Goal: Navigation & Orientation: Find specific page/section

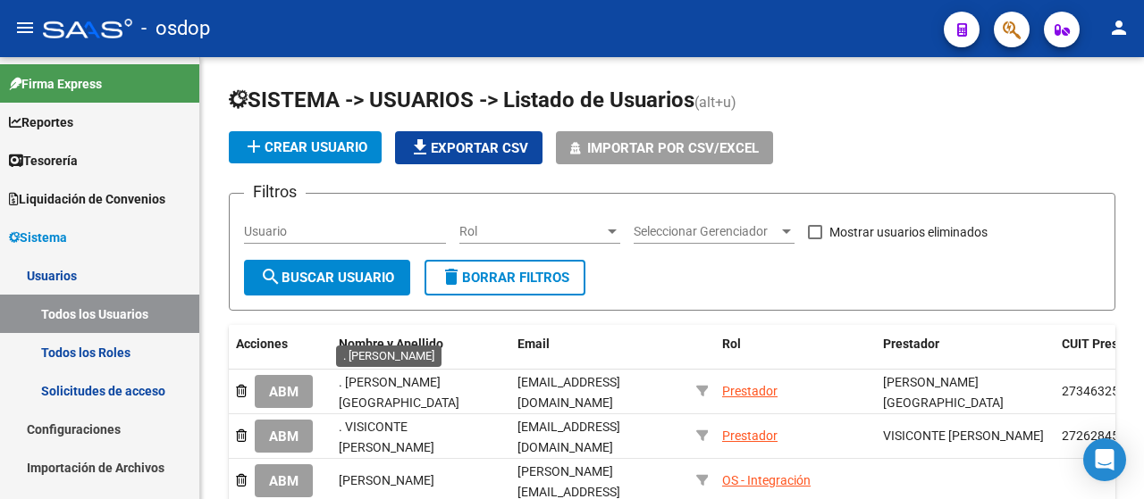
scroll to position [398, 0]
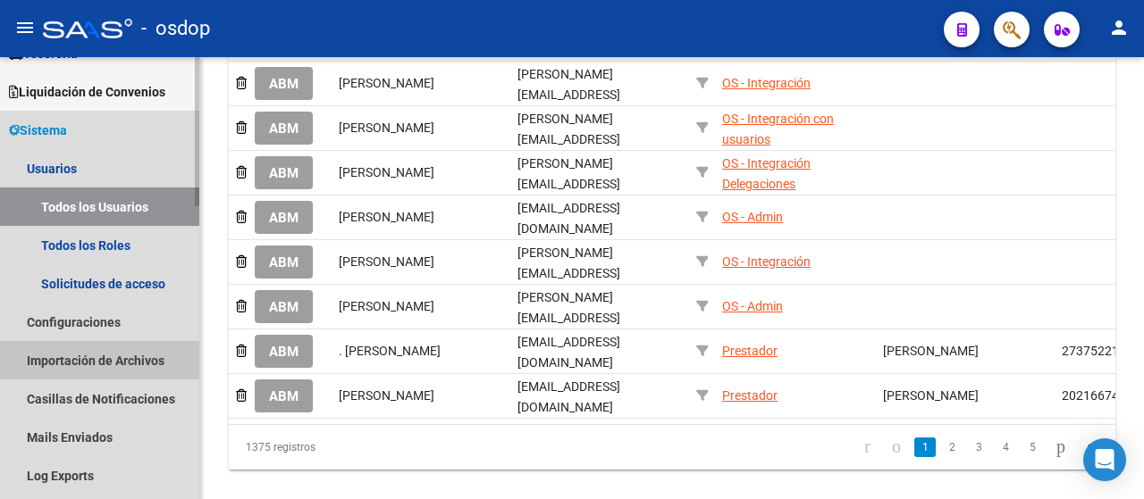
click at [77, 372] on link "Importación de Archivos" at bounding box center [99, 360] width 199 height 38
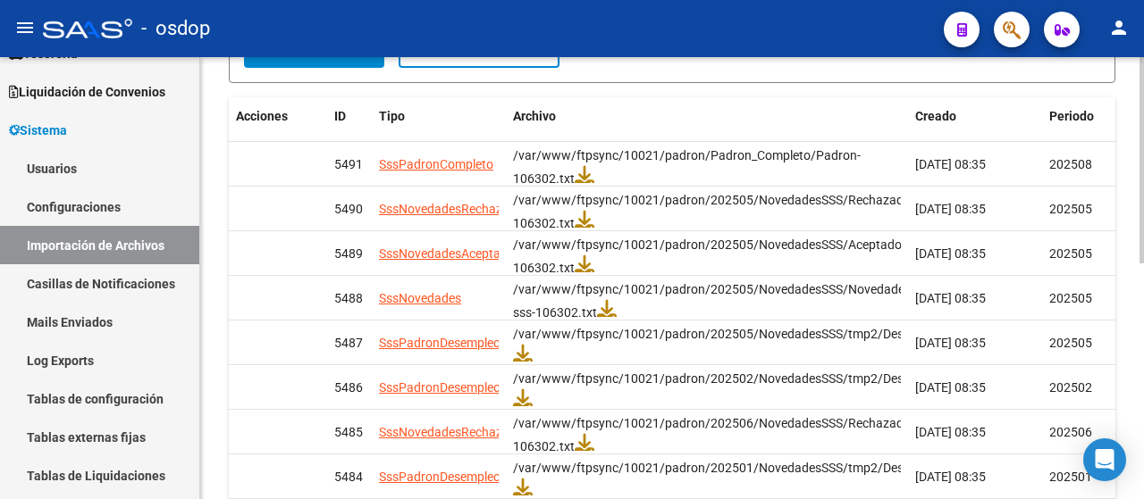
scroll to position [301, 0]
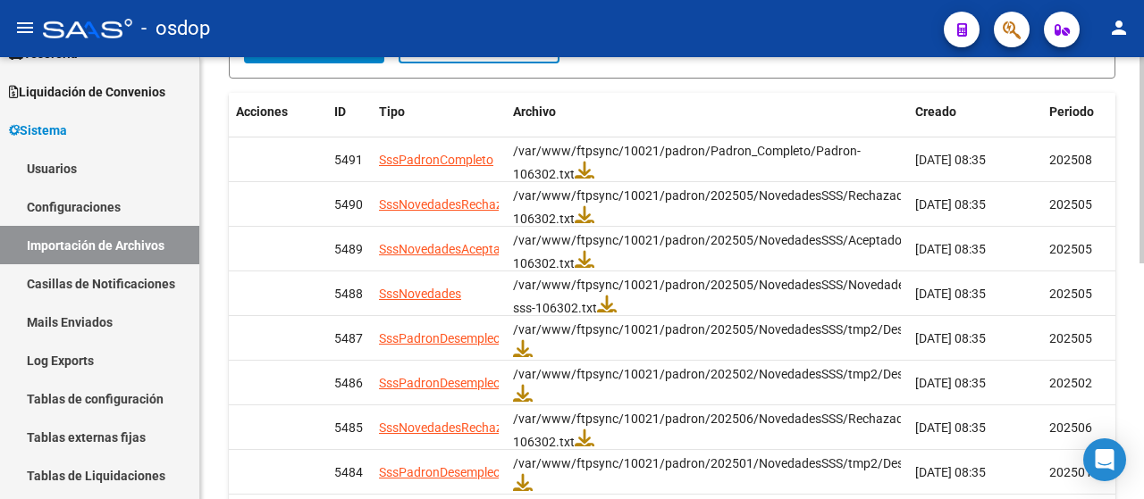
click at [1138, 349] on div "Importación de Archivos Filtros ID Todos Tipo de archivo Todos Error Periodo Qu…" at bounding box center [674, 224] width 948 height 936
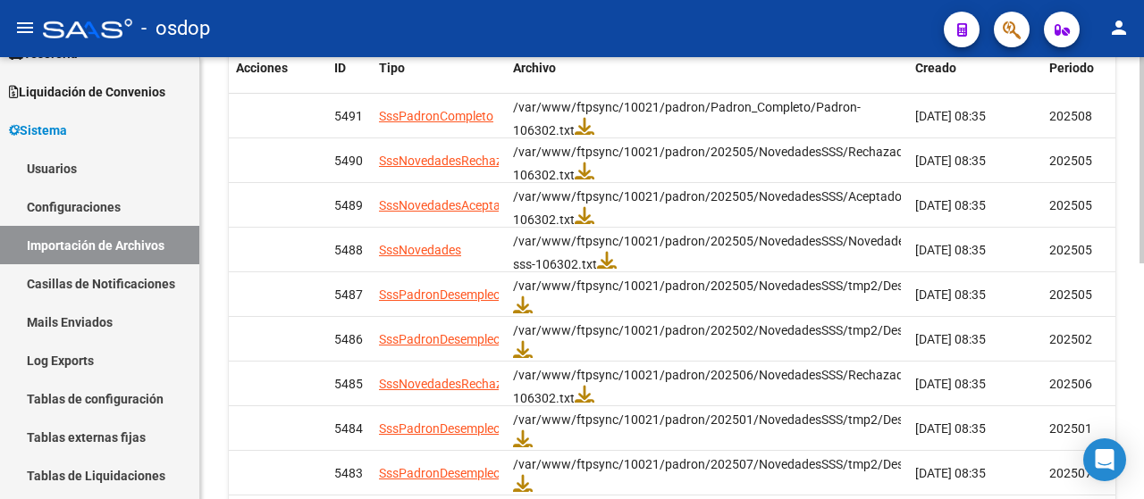
click at [1143, 358] on div at bounding box center [1141, 325] width 4 height 206
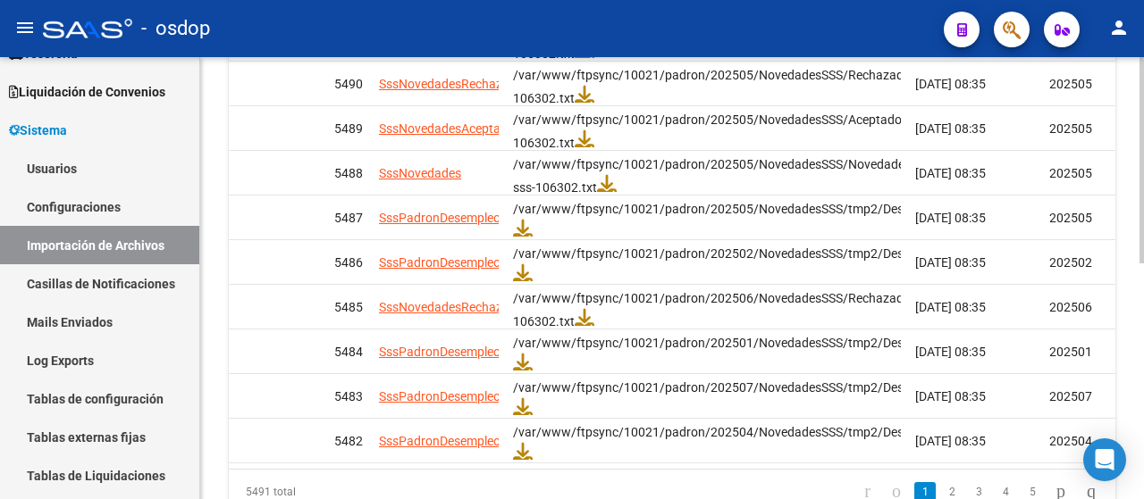
click at [1143, 322] on div at bounding box center [1141, 362] width 4 height 206
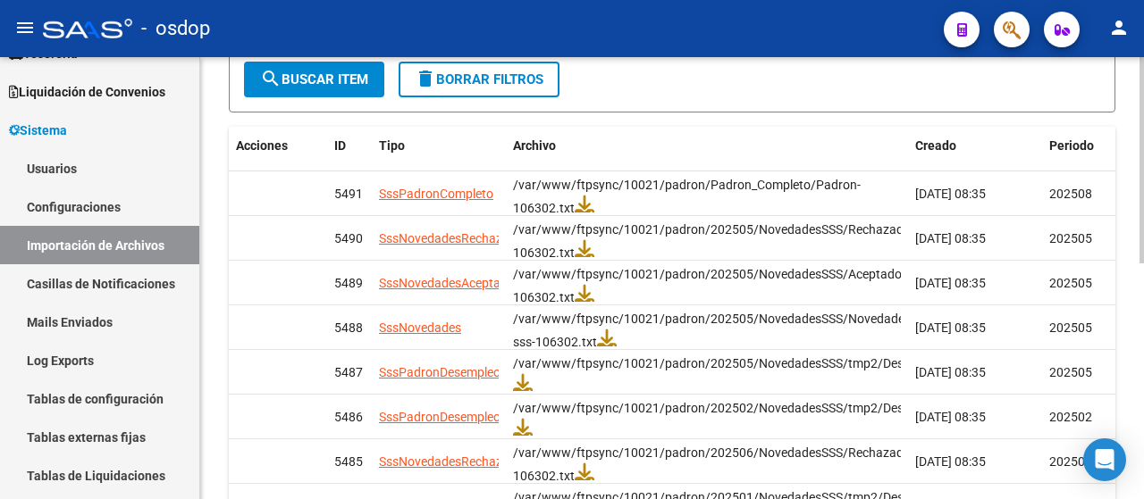
scroll to position [258, 0]
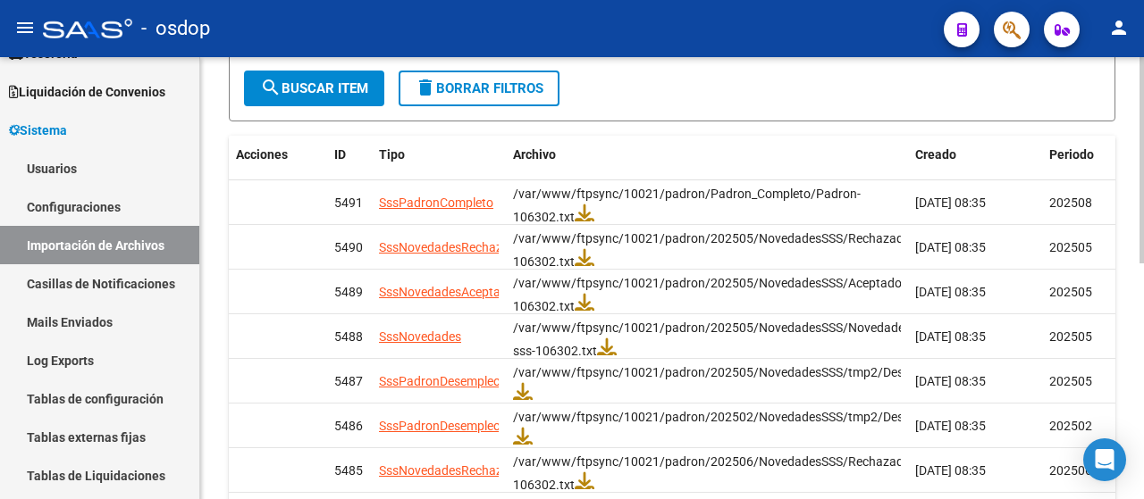
click at [1143, 217] on div at bounding box center [1141, 283] width 4 height 206
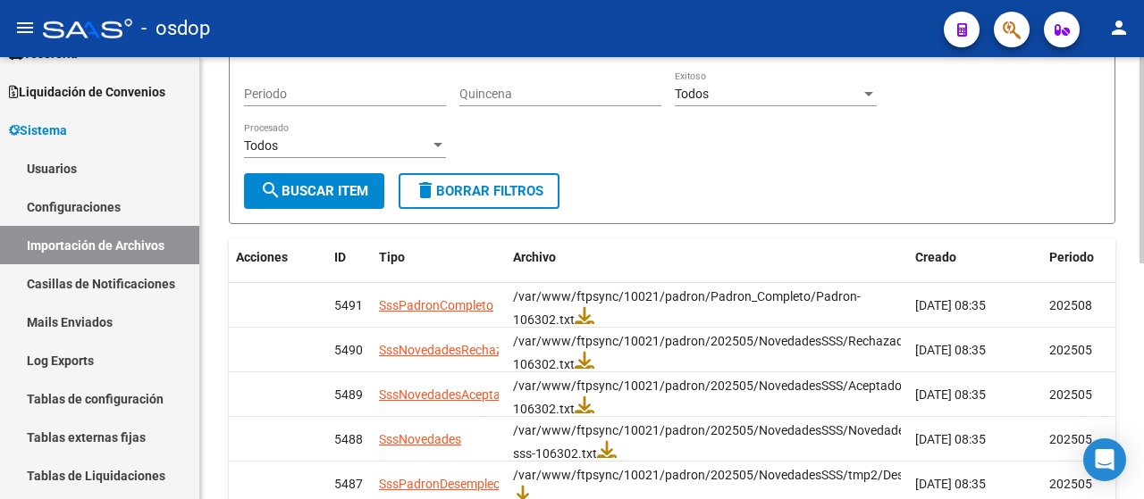
scroll to position [0, 0]
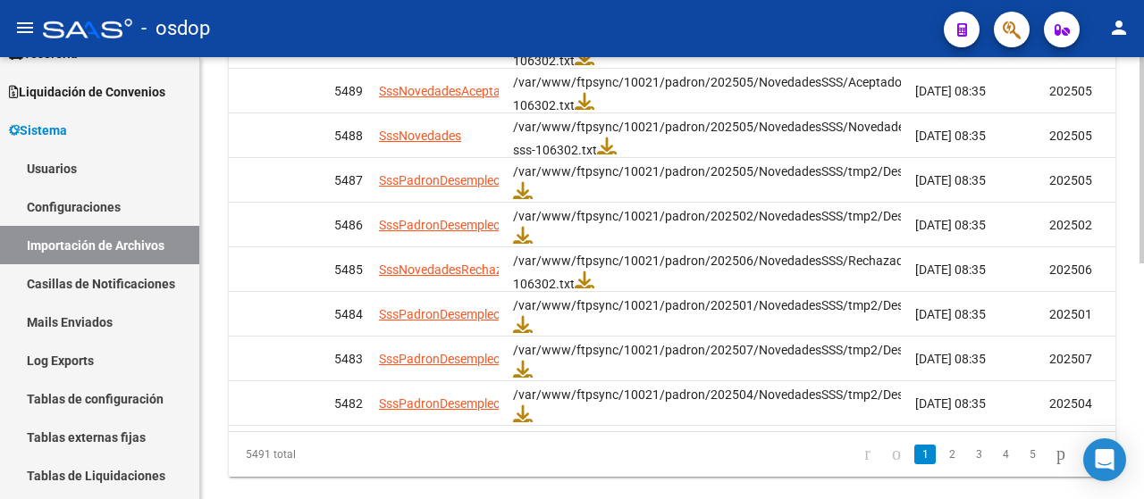
click at [1118, 418] on div "Importación de Archivos Filtros ID Todos Tipo de archivo Todos Error Periodo Qu…" at bounding box center [674, 66] width 948 height 936
click at [941, 464] on link "2" at bounding box center [951, 454] width 21 height 20
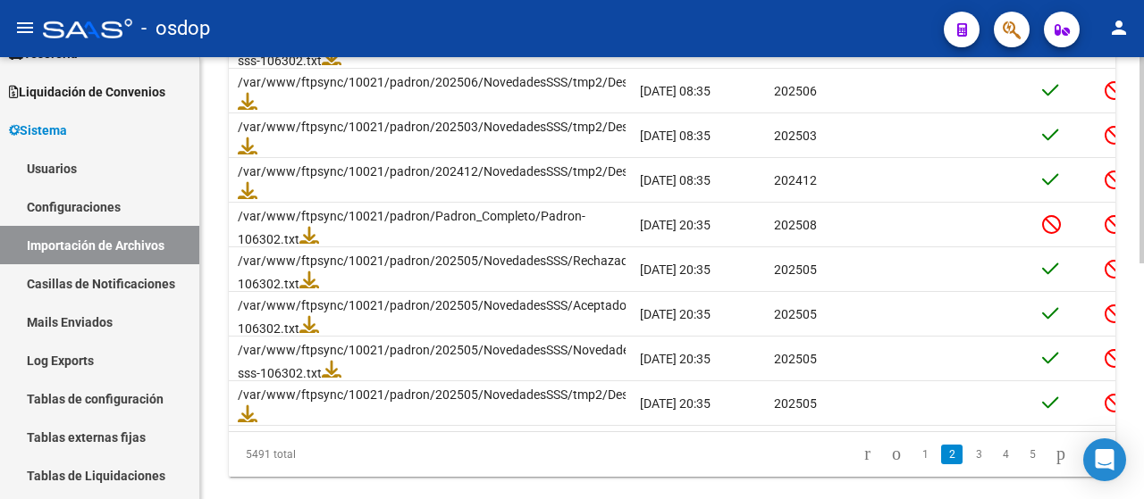
scroll to position [0, 0]
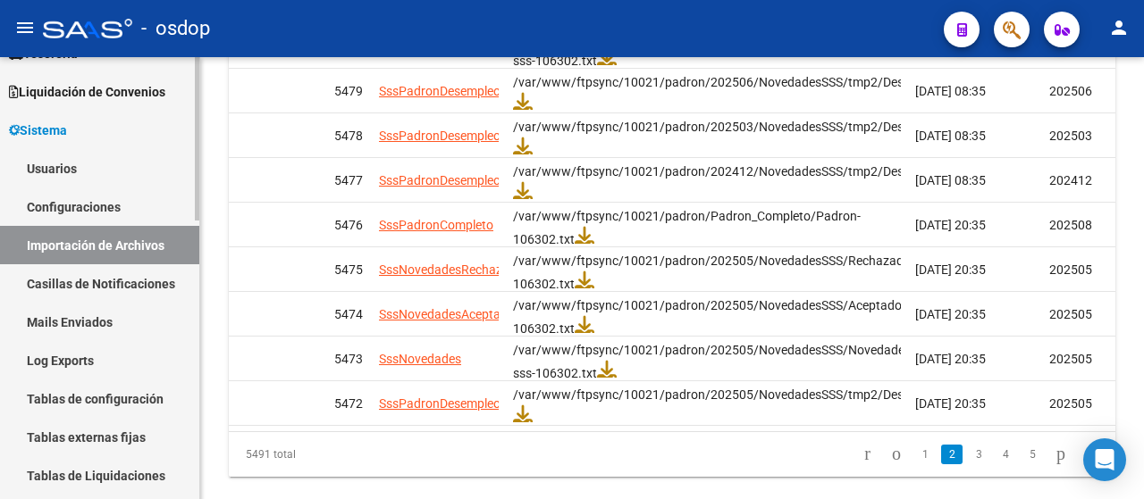
click at [41, 317] on link "Mails Enviados" at bounding box center [99, 322] width 199 height 38
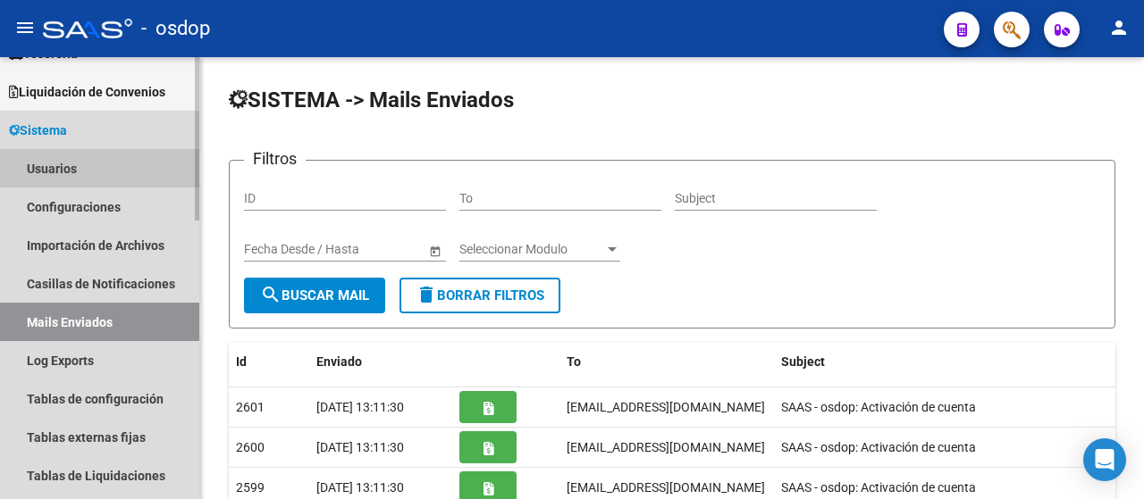
click at [69, 172] on link "Usuarios" at bounding box center [99, 168] width 199 height 38
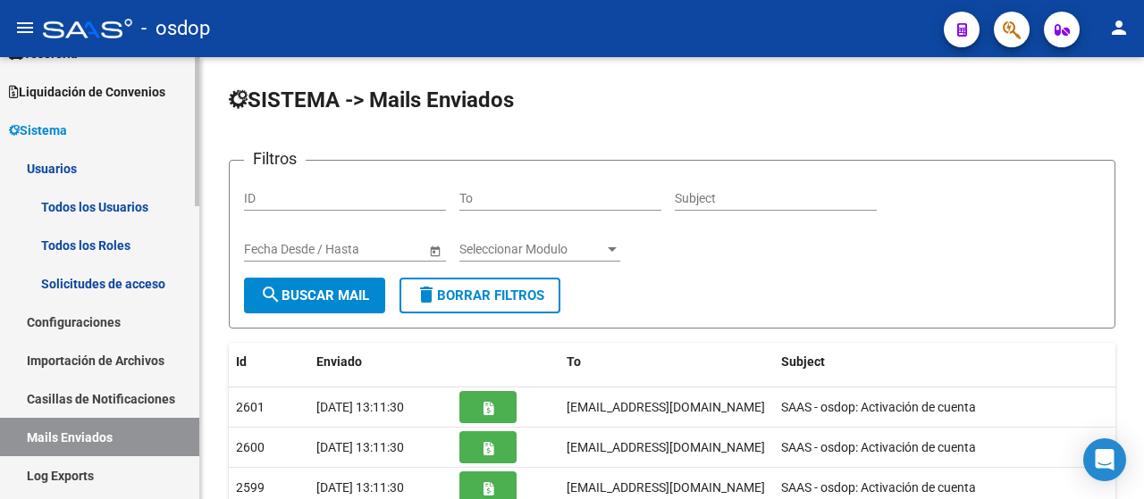
click at [36, 190] on link "Todos los Usuarios" at bounding box center [99, 207] width 199 height 38
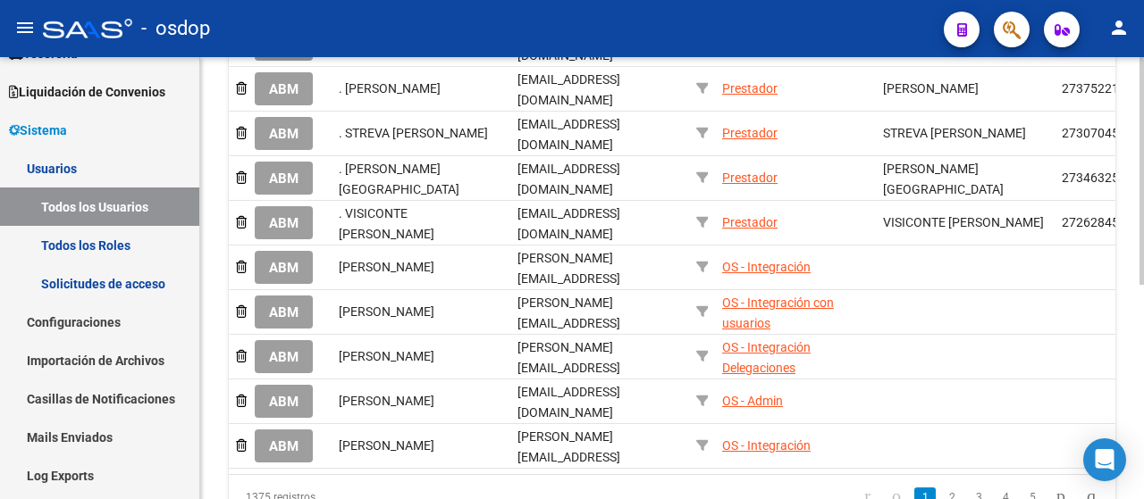
scroll to position [381, 0]
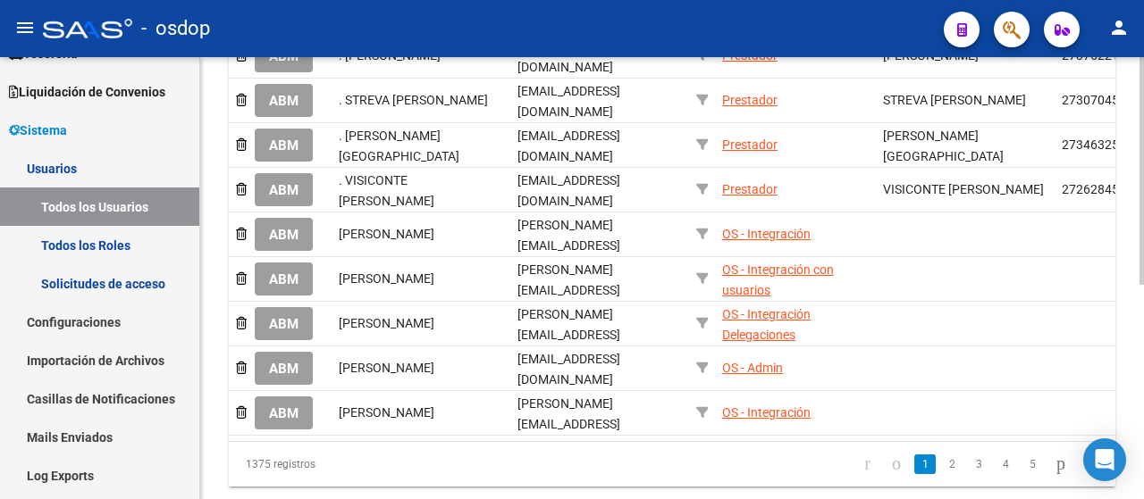
click at [1139, 455] on div at bounding box center [1141, 363] width 4 height 228
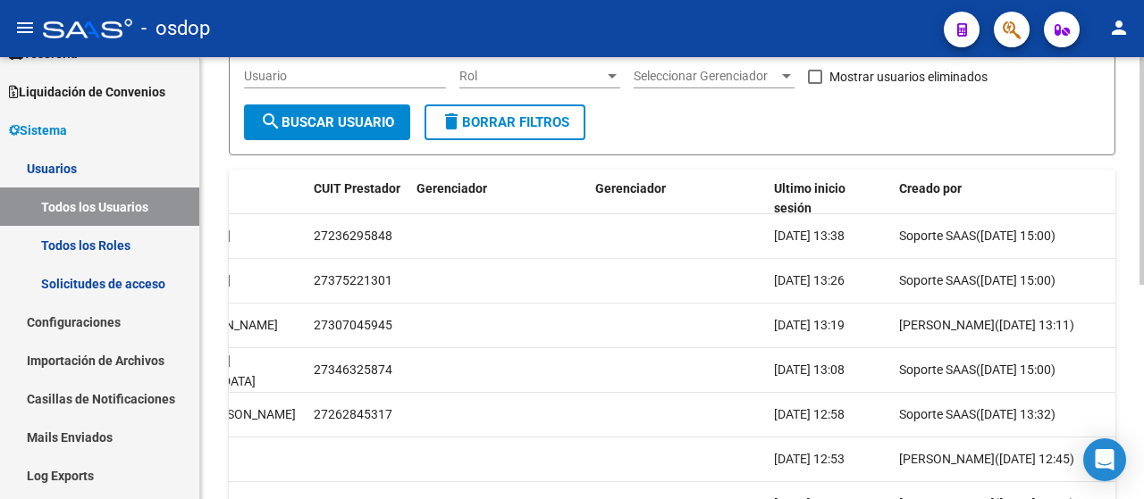
scroll to position [150, 0]
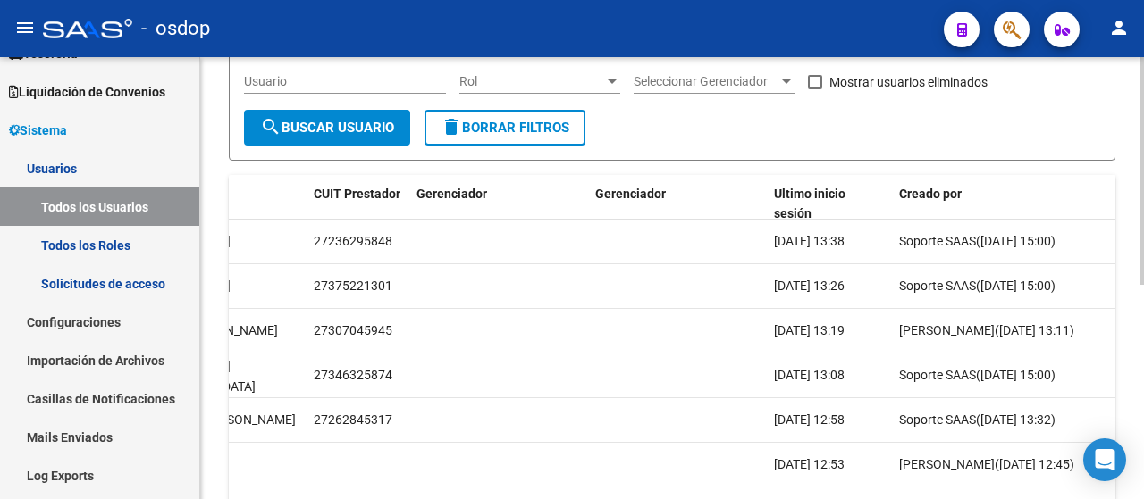
click at [1143, 260] on div at bounding box center [1141, 247] width 4 height 228
click at [801, 196] on span "Ultimo inicio sesión" at bounding box center [809, 204] width 71 height 35
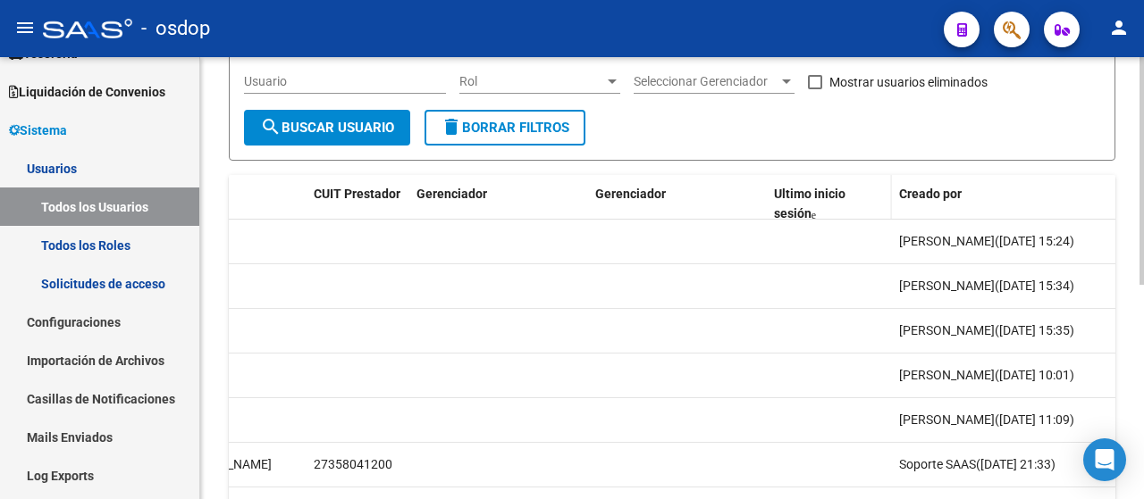
click at [801, 196] on span "Ultimo inicio sesión" at bounding box center [809, 204] width 71 height 35
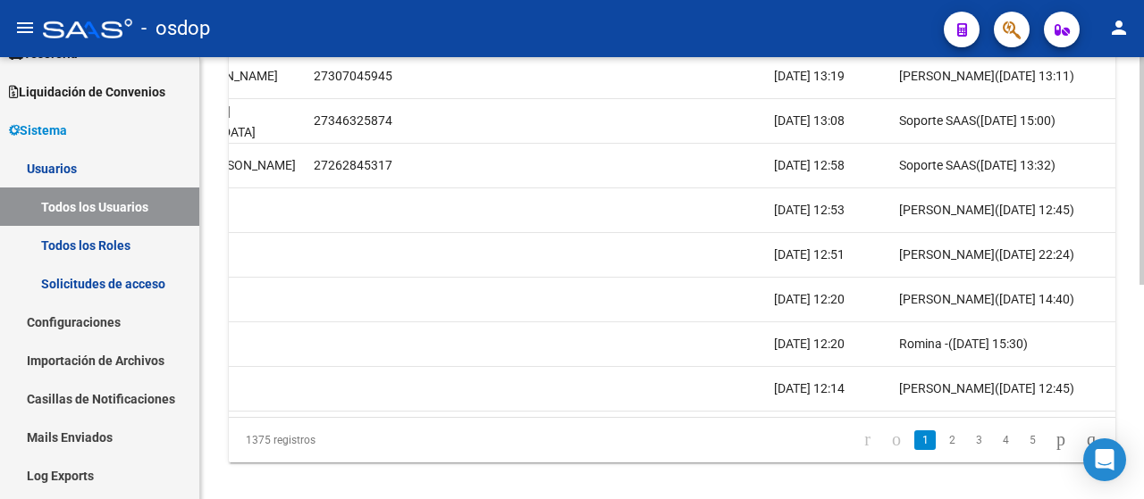
scroll to position [416, 0]
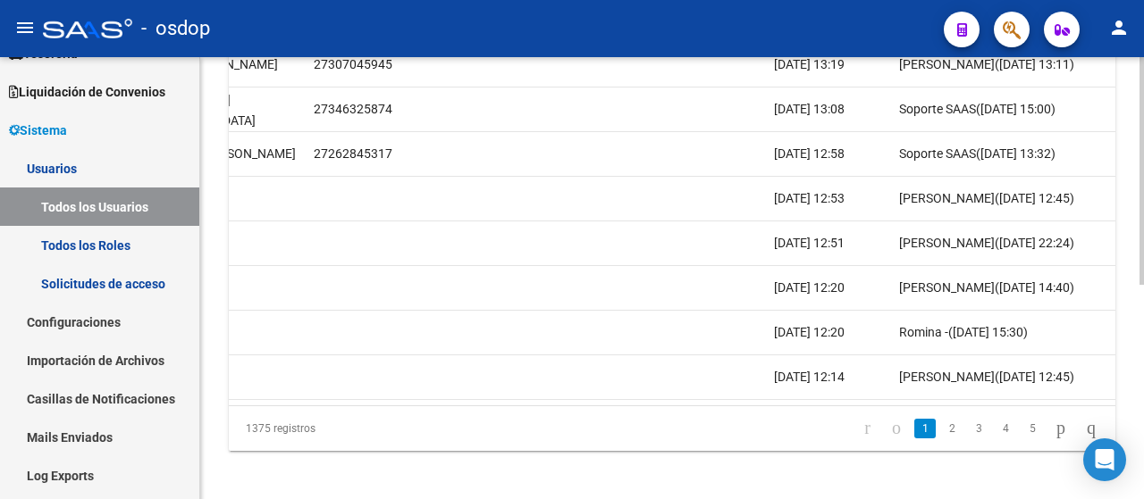
click at [1142, 409] on div at bounding box center [1141, 381] width 4 height 228
click at [941, 419] on link "2" at bounding box center [951, 429] width 21 height 20
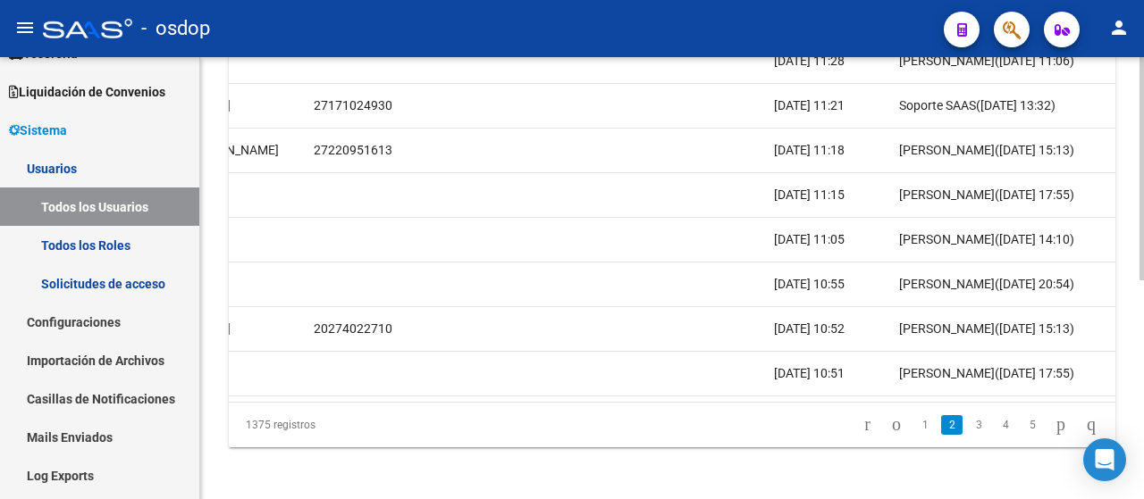
scroll to position [430, 0]
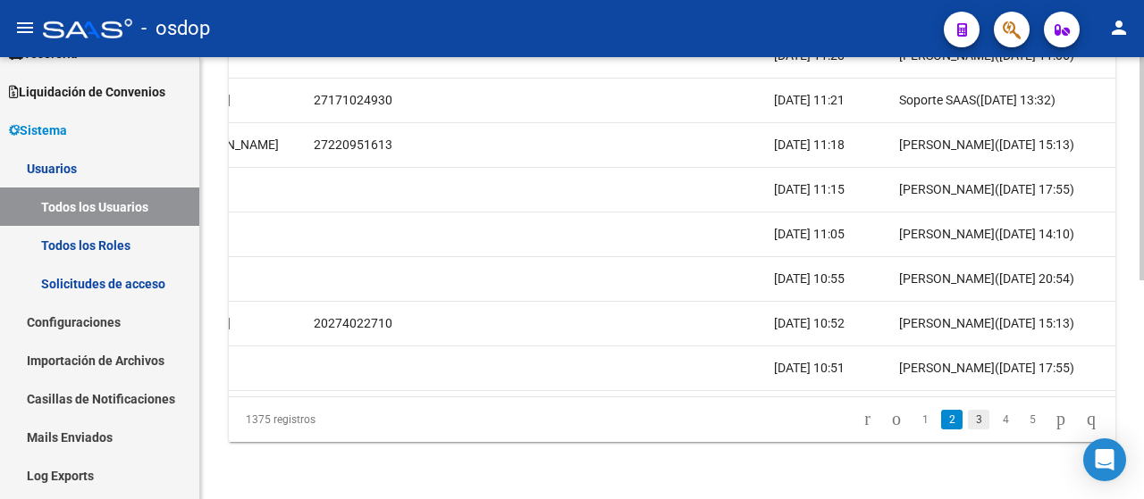
click at [968, 423] on link "3" at bounding box center [978, 420] width 21 height 20
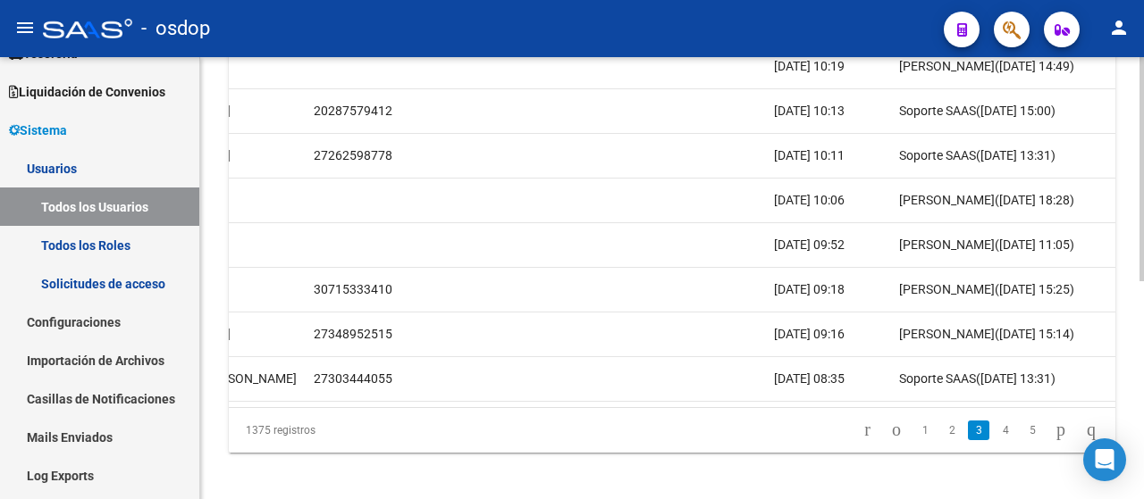
scroll to position [413, 0]
click at [1143, 374] on div at bounding box center [1141, 381] width 4 height 224
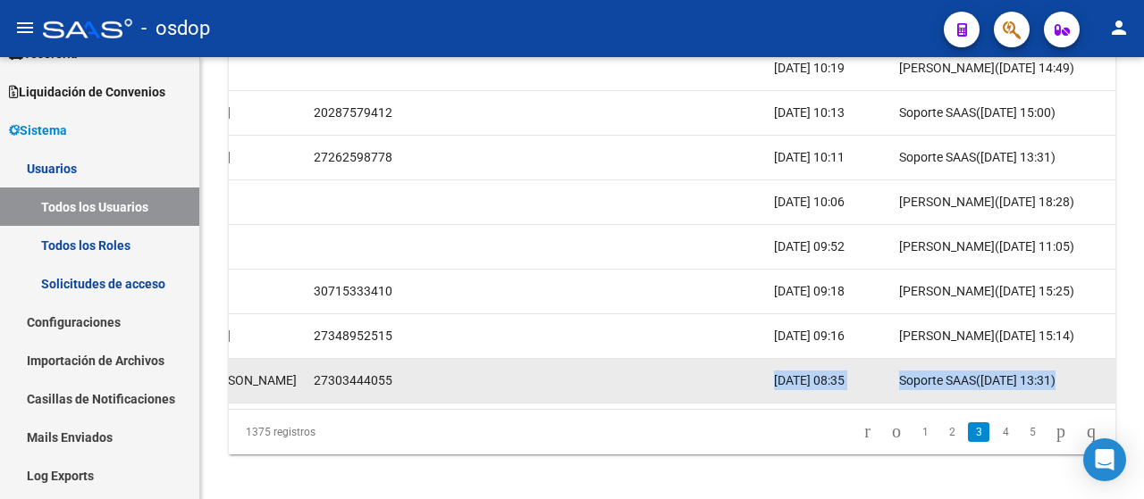
drag, startPoint x: 868, startPoint y: 398, endPoint x: 768, endPoint y: 384, distance: 101.0
click at [768, 384] on datatable-body "ABM .[PERSON_NAME] DA ROCHA [EMAIL_ADDRESS][DOMAIN_NAME] Prestador DA [PERSON_N…" at bounding box center [672, 183] width 886 height 452
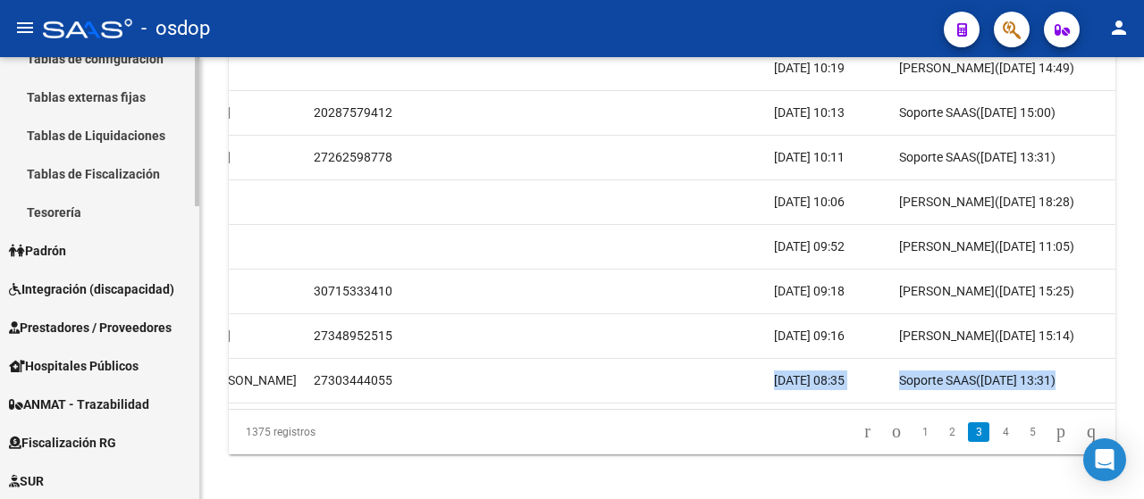
scroll to position [565, 0]
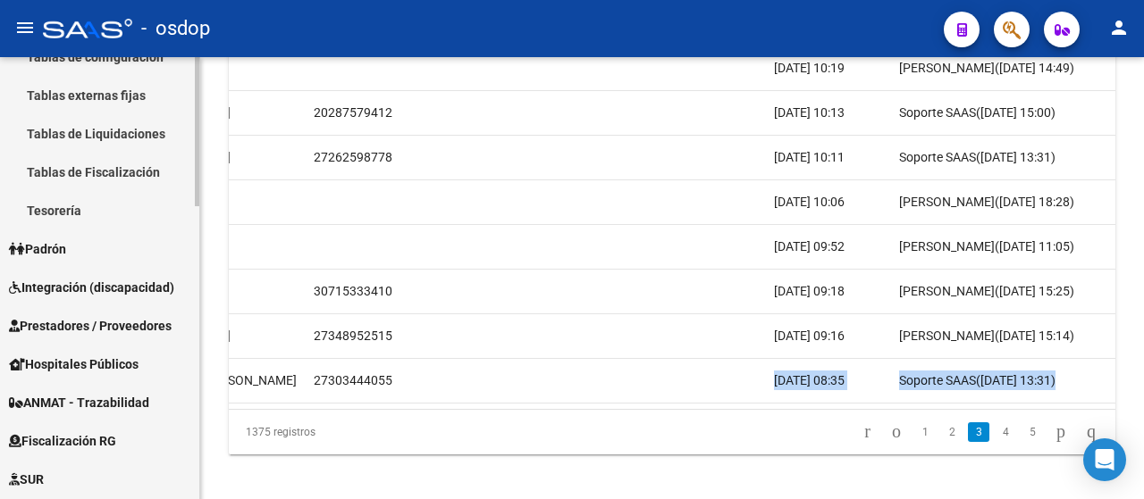
click at [184, 365] on div "Firma Express Reportes Tablero de Control Ingresos Percibidos Análisis de todos…" at bounding box center [102, 149] width 204 height 1313
click at [105, 323] on span "Prestadores / Proveedores" at bounding box center [90, 326] width 163 height 20
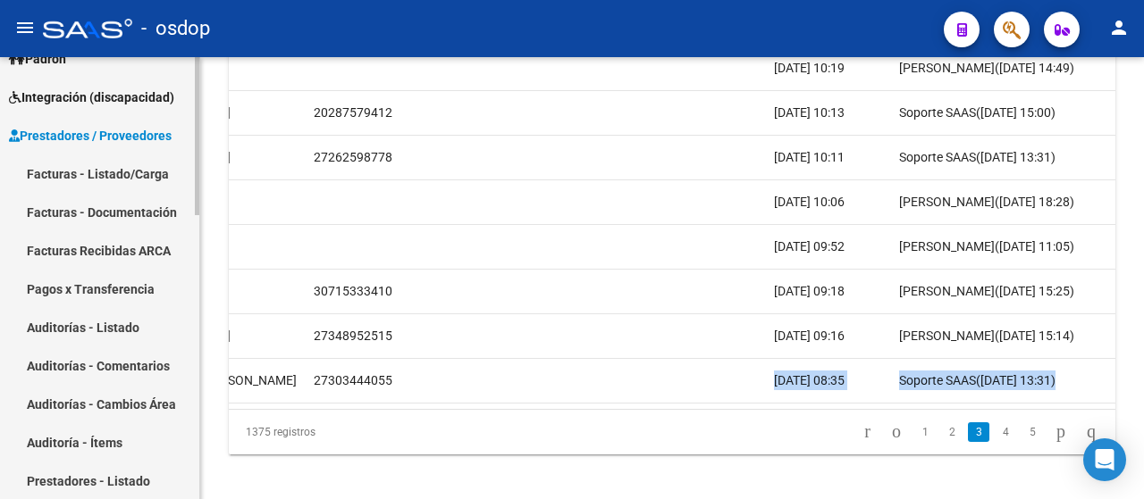
scroll to position [200, 0]
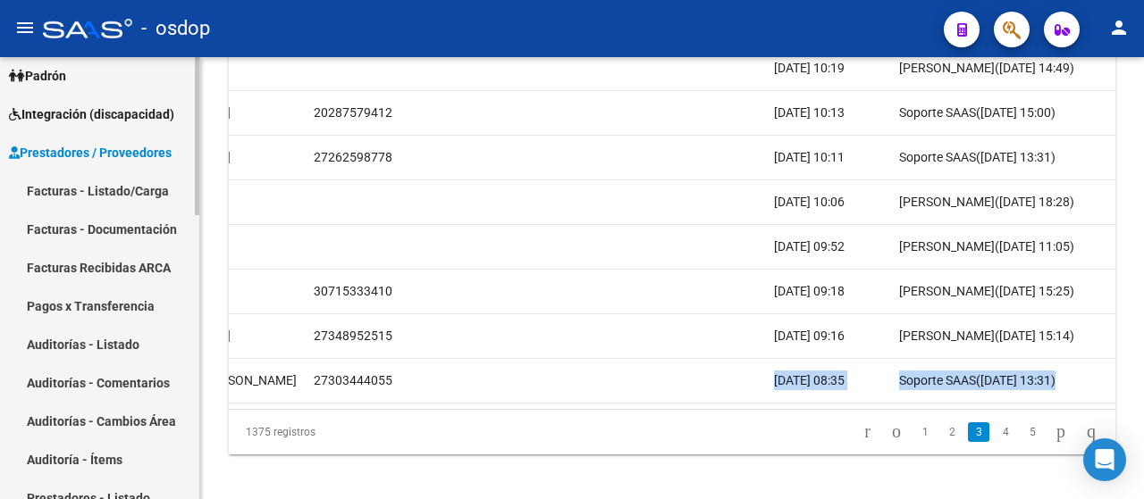
click at [215, 205] on mat-sidenav-container "Firma Express Reportes Tablero de Control Ingresos Percibidos Análisis de todos…" at bounding box center [572, 278] width 1144 height 442
click at [138, 194] on link "Facturas - Listado/Carga" at bounding box center [99, 191] width 199 height 38
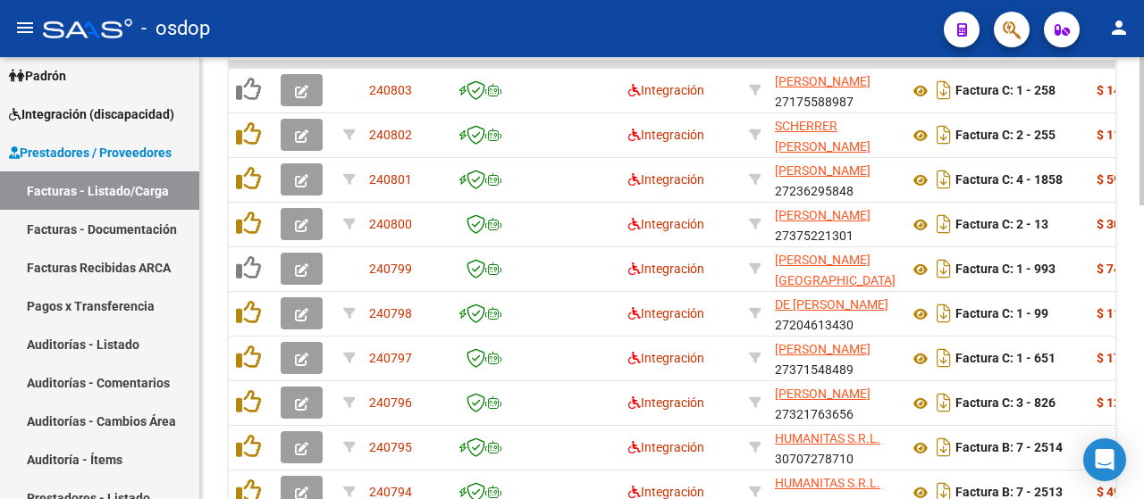
scroll to position [874, 0]
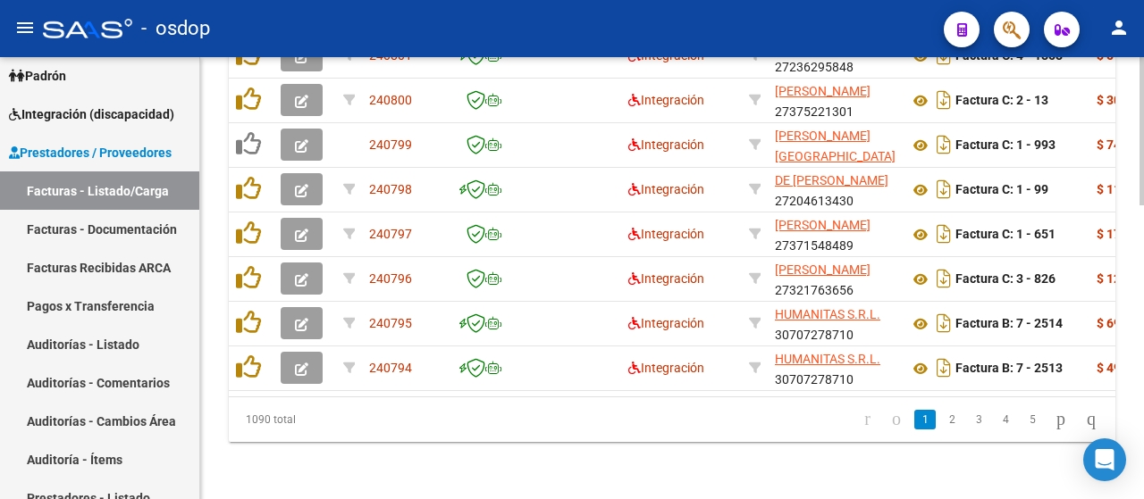
click at [1143, 499] on html "menu - osdop person Firma Express Reportes Tablero de Control Ingresos Percibid…" at bounding box center [572, 249] width 1144 height 499
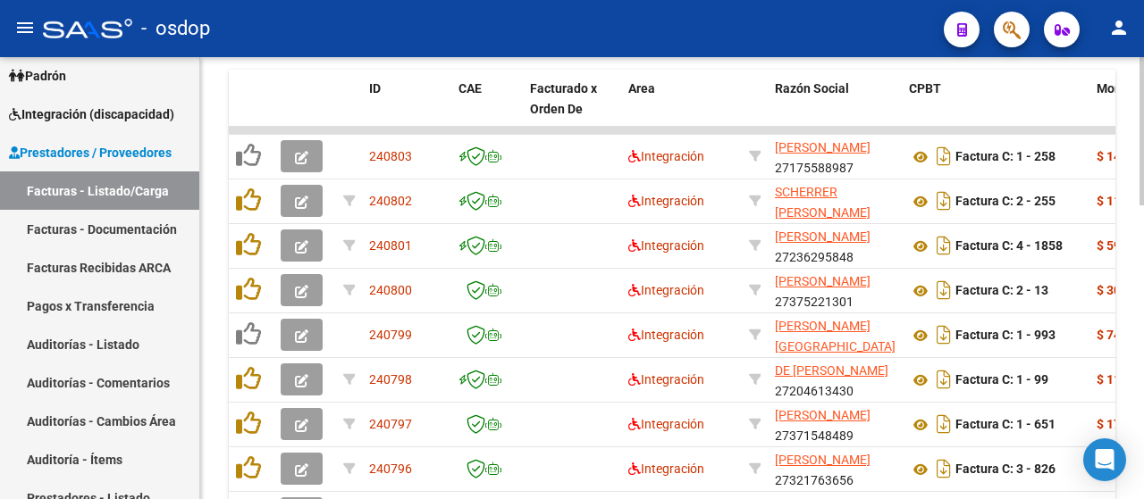
scroll to position [654, 0]
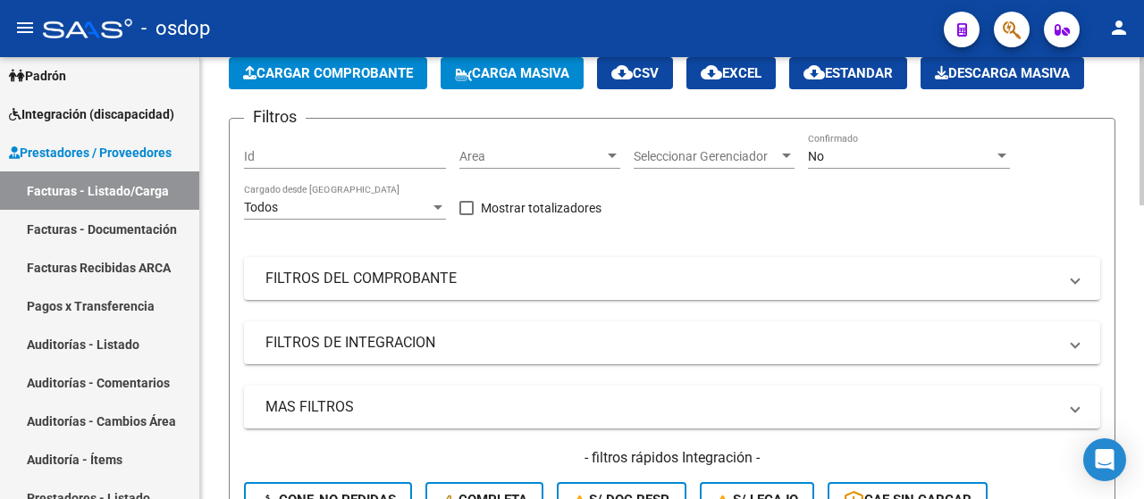
click at [1143, 147] on div at bounding box center [1141, 163] width 4 height 148
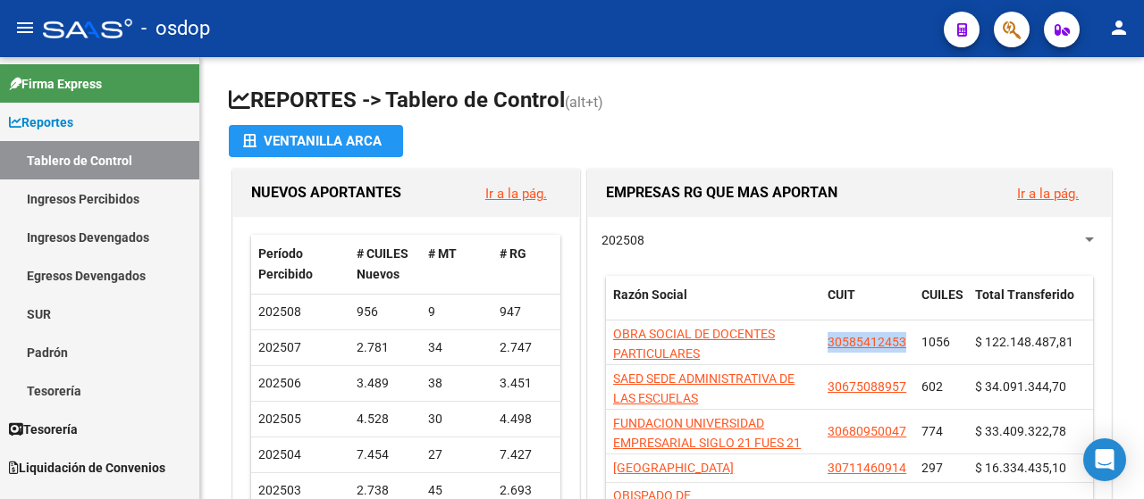
scroll to position [58, 0]
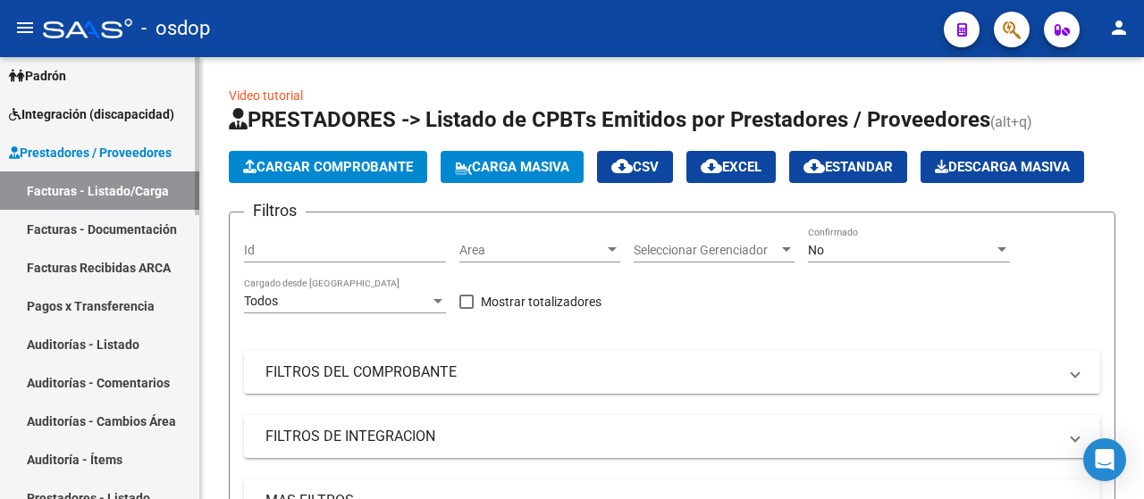
click at [70, 145] on span "Prestadores / Proveedores" at bounding box center [90, 153] width 163 height 20
